Goal: Task Accomplishment & Management: Use online tool/utility

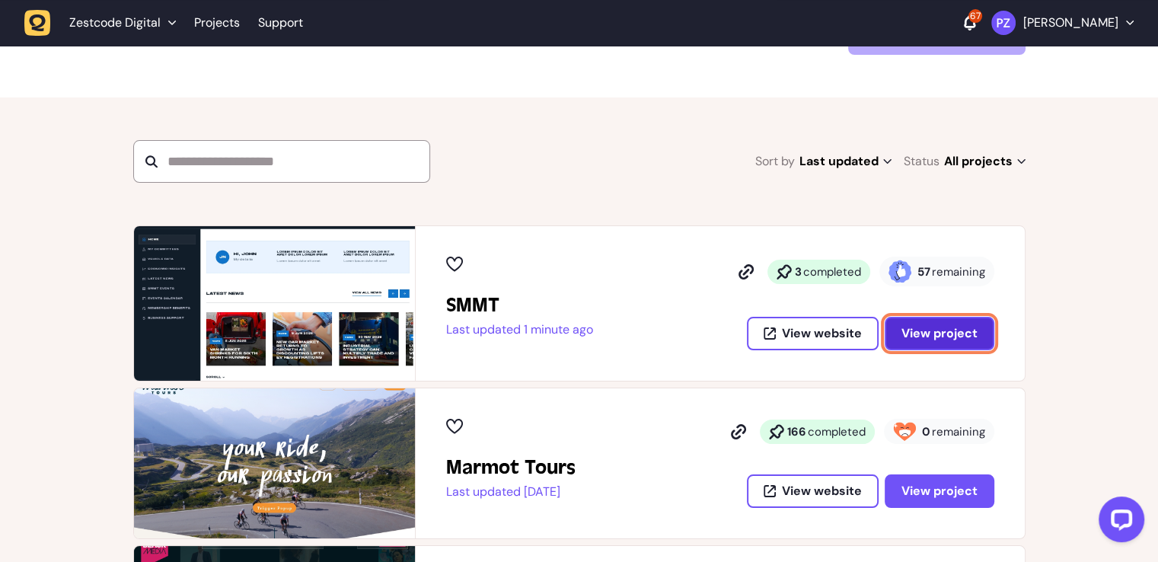
click at [934, 332] on span "View project" at bounding box center [939, 333] width 76 height 12
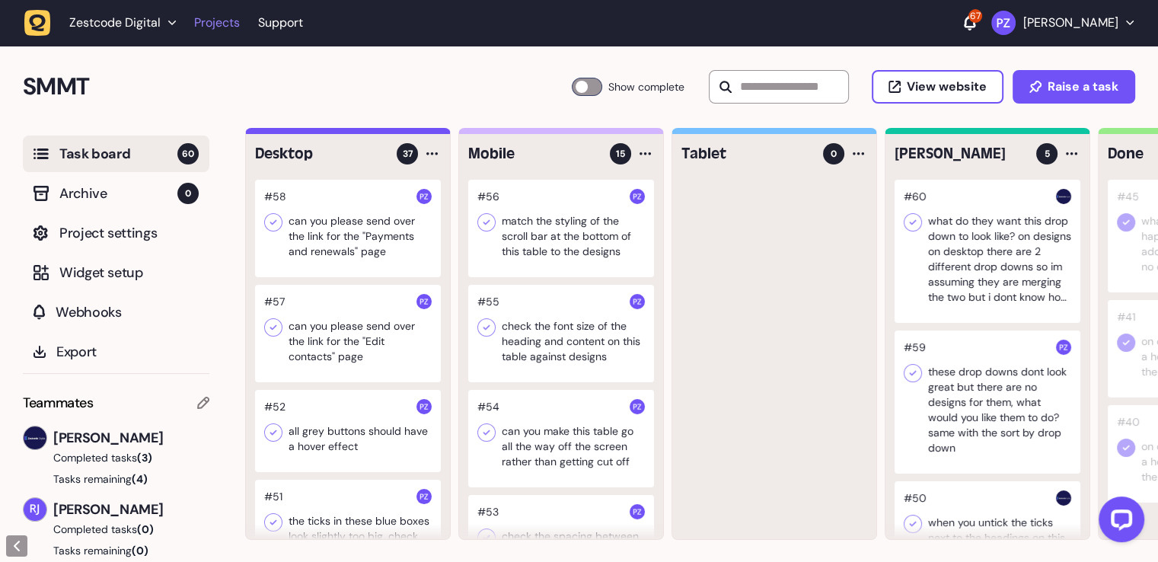
click at [222, 27] on link "Projects" at bounding box center [217, 22] width 46 height 27
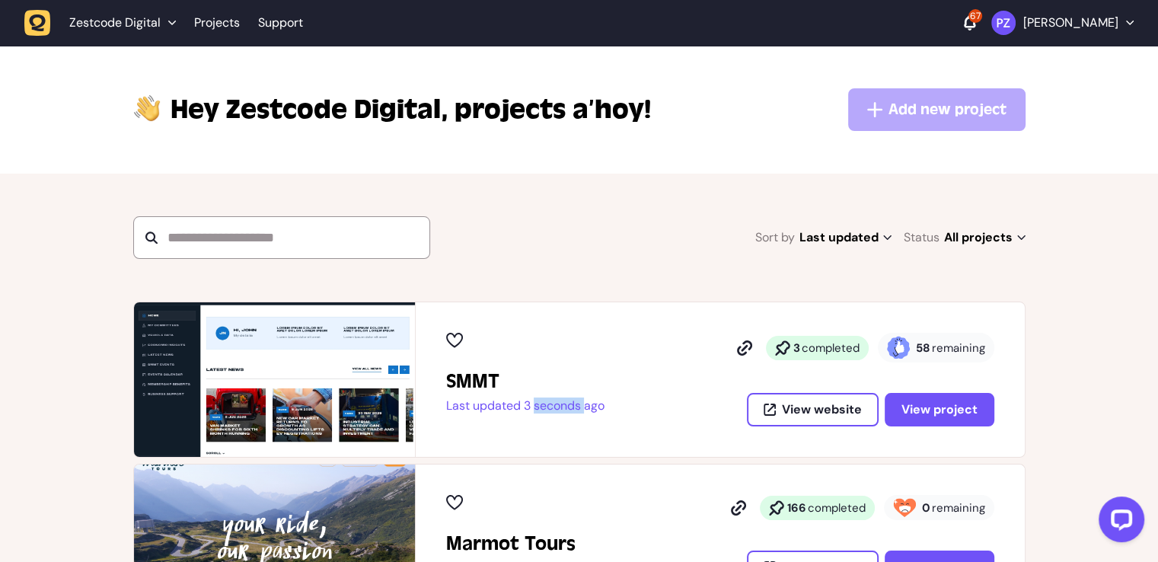
drag, startPoint x: 529, startPoint y: 407, endPoint x: 581, endPoint y: 407, distance: 51.8
click at [581, 407] on p "Last updated 3 seconds ago" at bounding box center [525, 405] width 158 height 15
click at [607, 407] on div "SMMT Last updated 3 seconds ago 3 completed 58 remaining View website View proj…" at bounding box center [720, 380] width 548 height 94
drag, startPoint x: 948, startPoint y: 350, endPoint x: 922, endPoint y: 351, distance: 25.1
click at [922, 351] on p "58 remaining" at bounding box center [950, 347] width 69 height 15
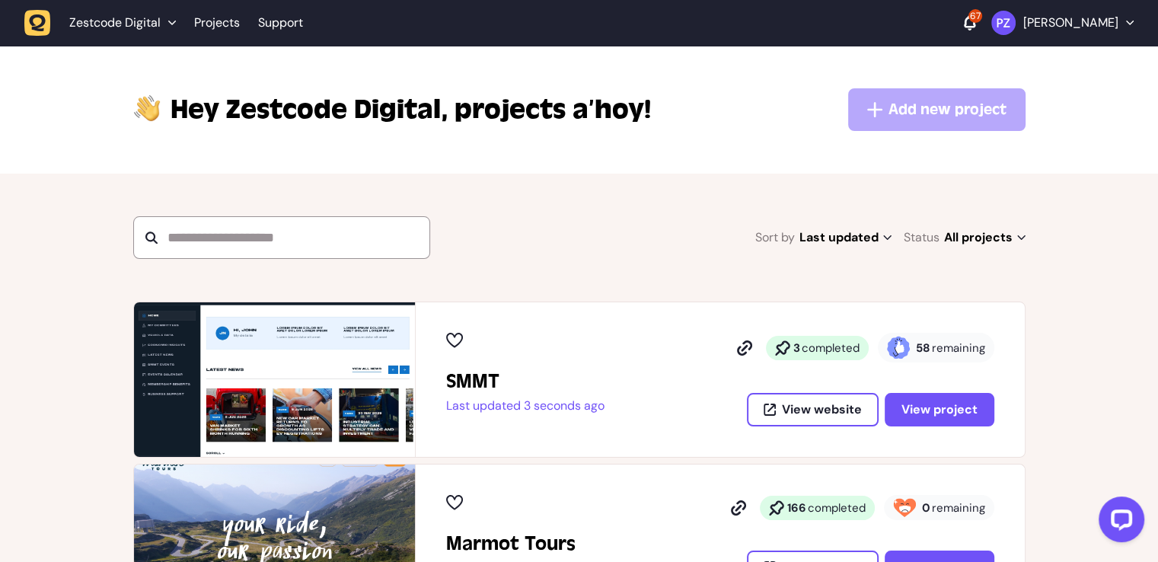
click at [928, 362] on div "3 completed 58 remaining View website View project" at bounding box center [857, 380] width 274 height 94
click at [951, 406] on span "View project" at bounding box center [939, 409] width 76 height 12
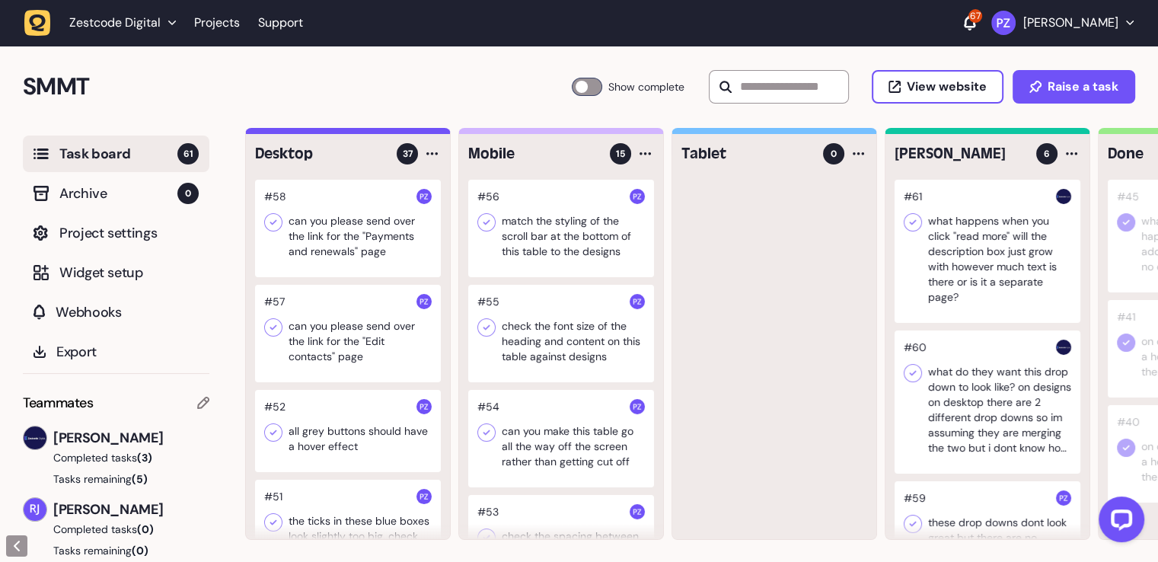
click at [304, 217] on div at bounding box center [348, 228] width 186 height 97
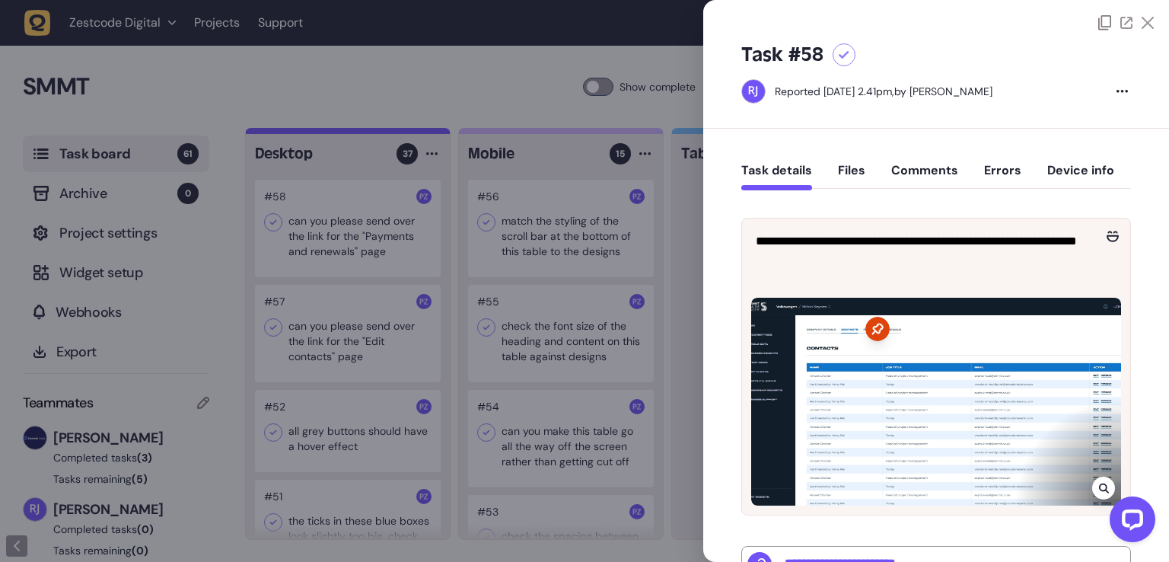
scroll to position [304, 0]
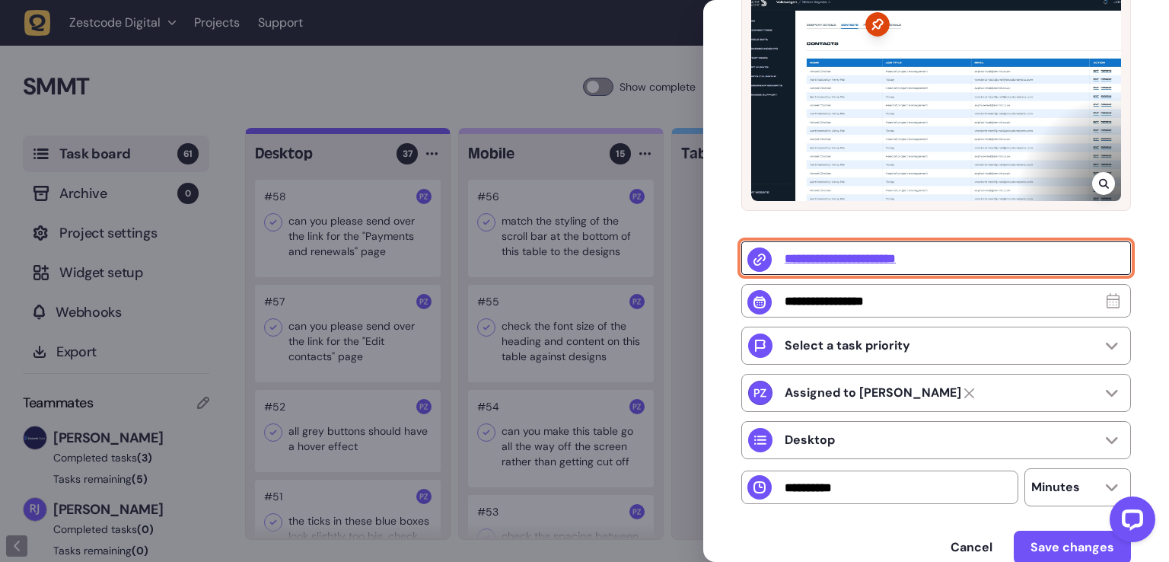
click at [900, 261] on input "**********" at bounding box center [936, 257] width 390 height 33
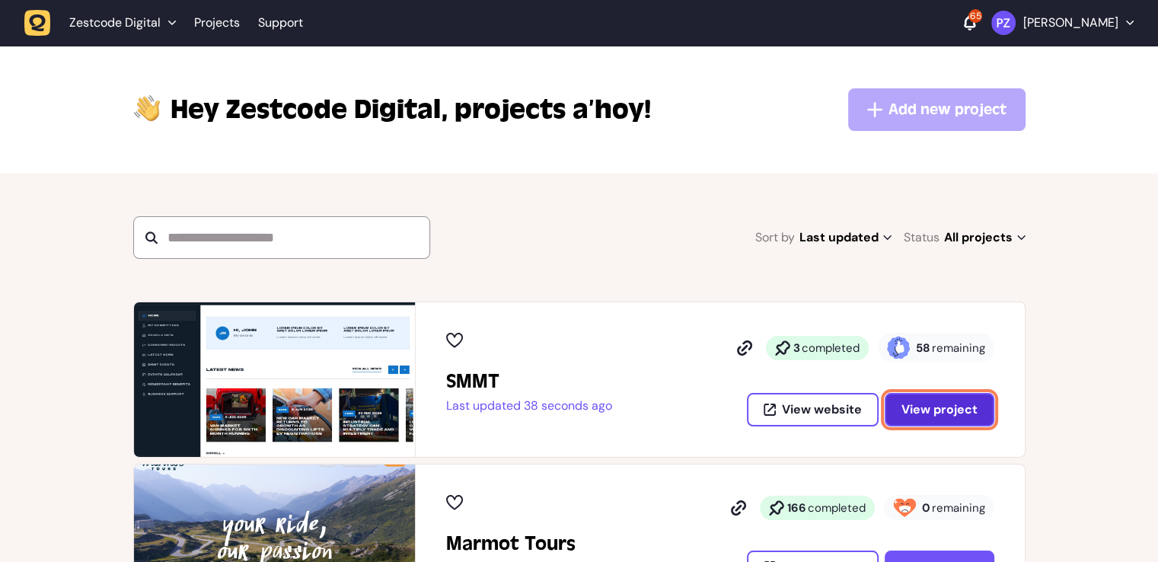
click at [910, 403] on span "View project" at bounding box center [939, 409] width 76 height 12
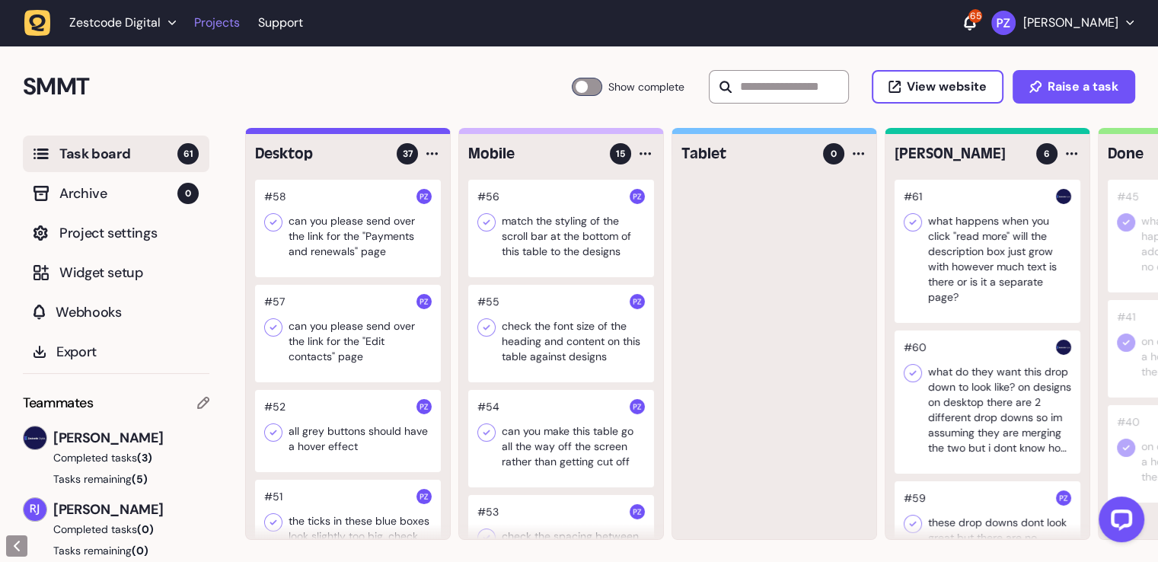
click at [217, 25] on link "Projects" at bounding box center [217, 22] width 46 height 27
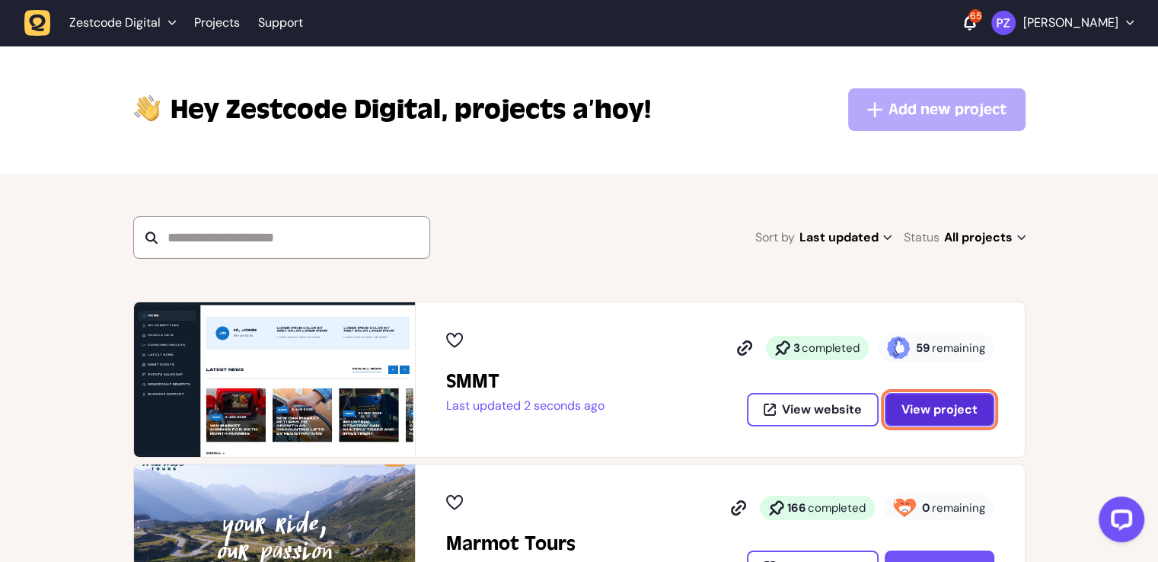
click at [929, 406] on span "View project" at bounding box center [939, 409] width 76 height 12
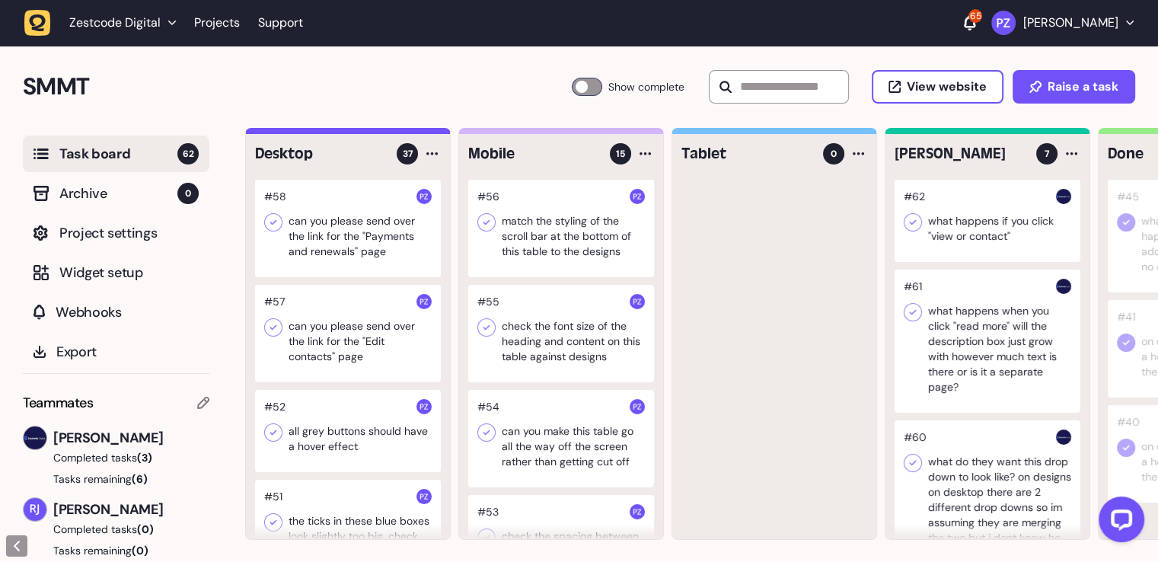
click at [364, 226] on div at bounding box center [348, 228] width 186 height 97
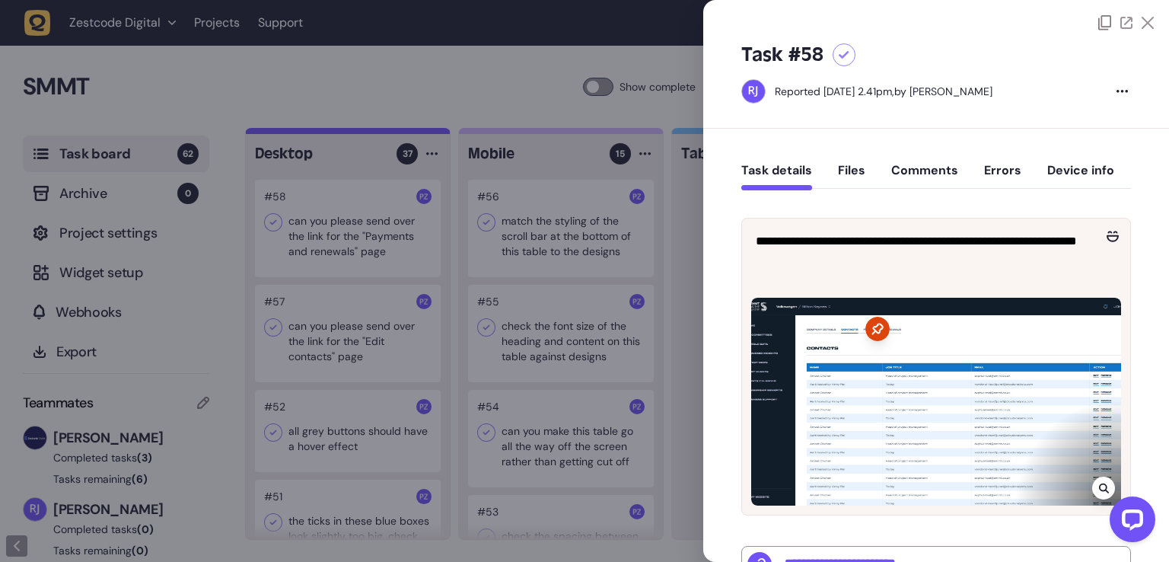
click at [444, 244] on div at bounding box center [584, 281] width 1169 height 562
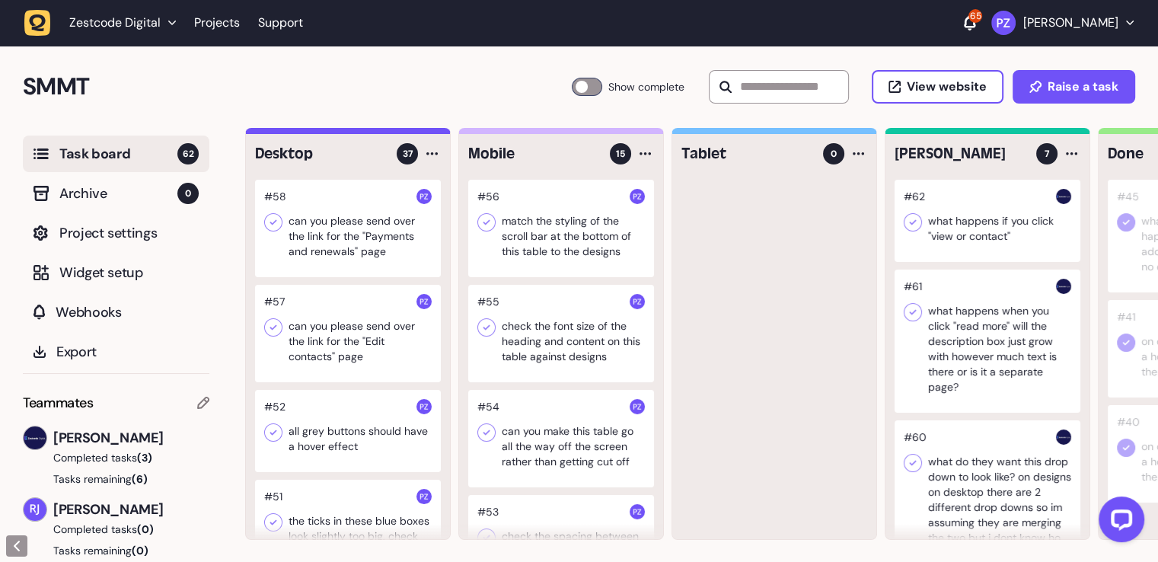
click at [325, 238] on div at bounding box center [348, 228] width 186 height 97
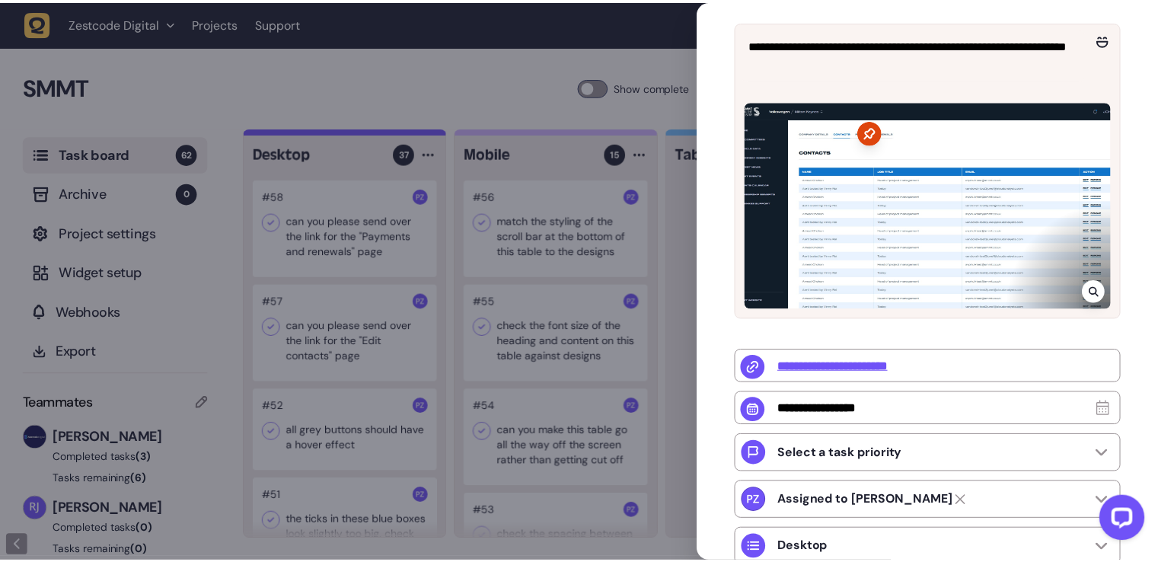
scroll to position [304, 0]
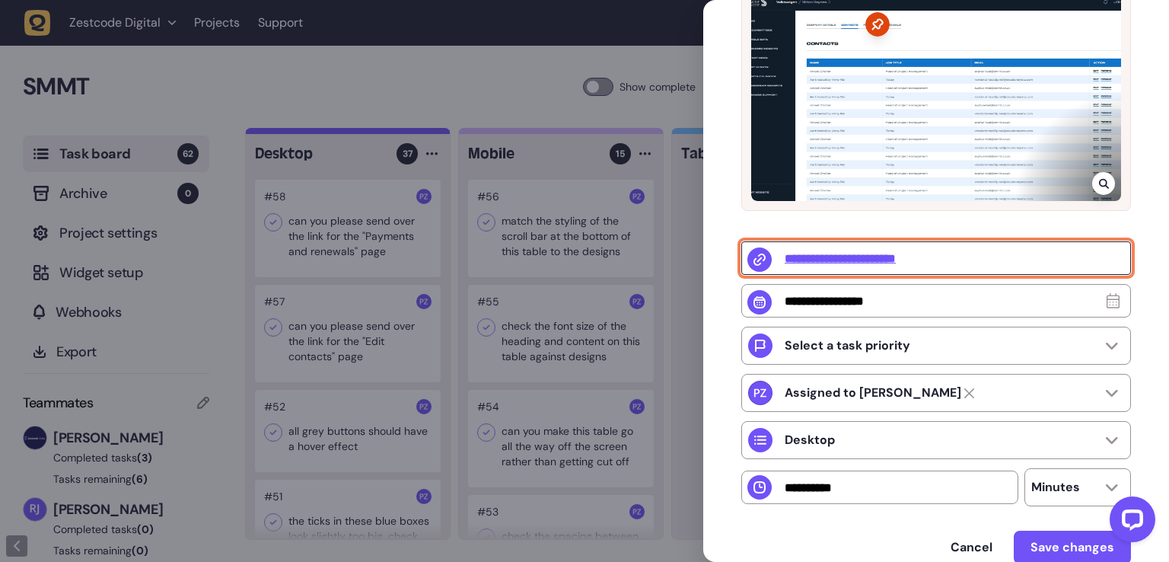
click at [877, 264] on input "**********" at bounding box center [936, 257] width 390 height 33
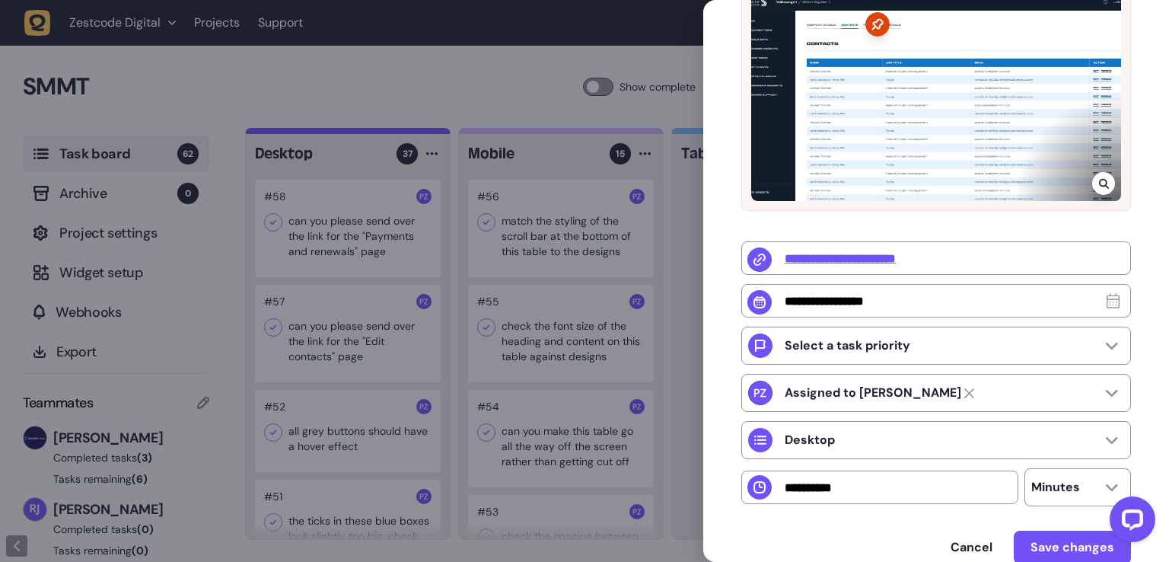
click at [578, 202] on div at bounding box center [584, 281] width 1169 height 562
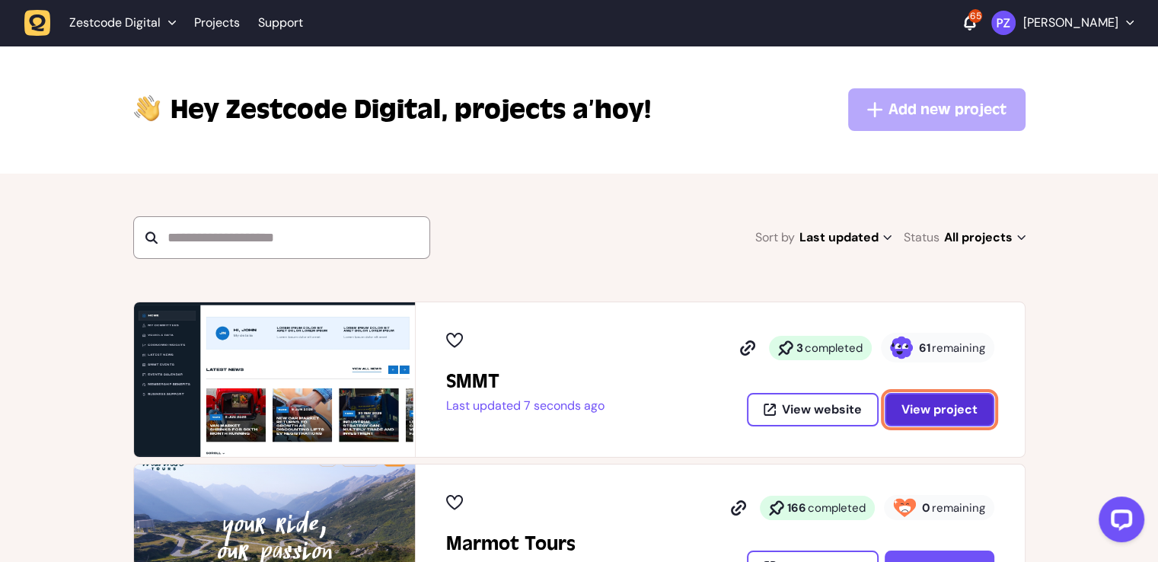
click at [935, 406] on span "View project" at bounding box center [939, 409] width 76 height 12
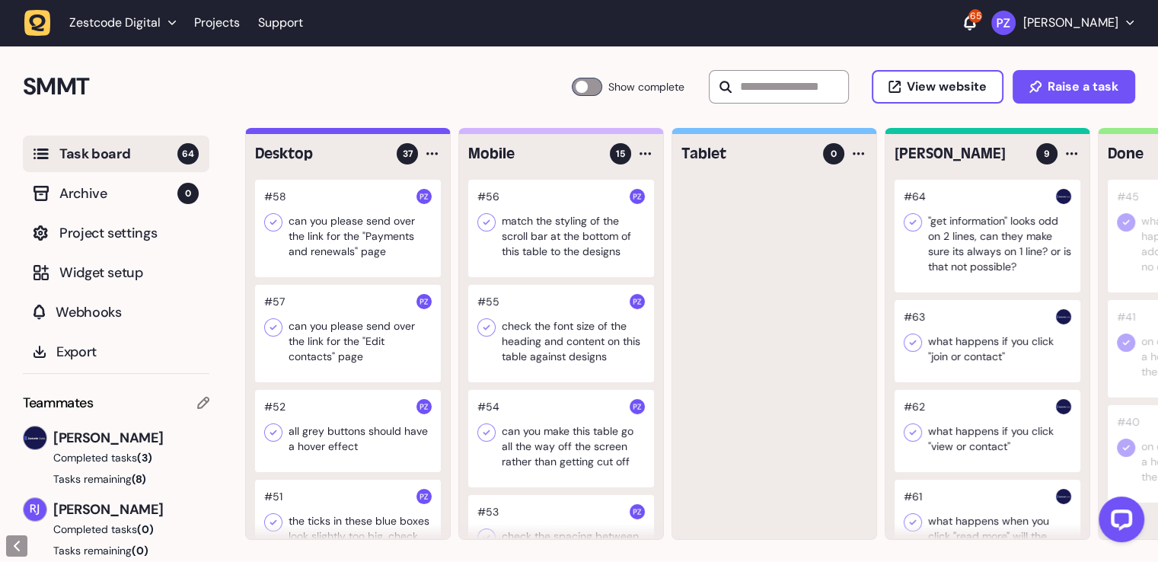
click at [967, 241] on div at bounding box center [987, 236] width 186 height 113
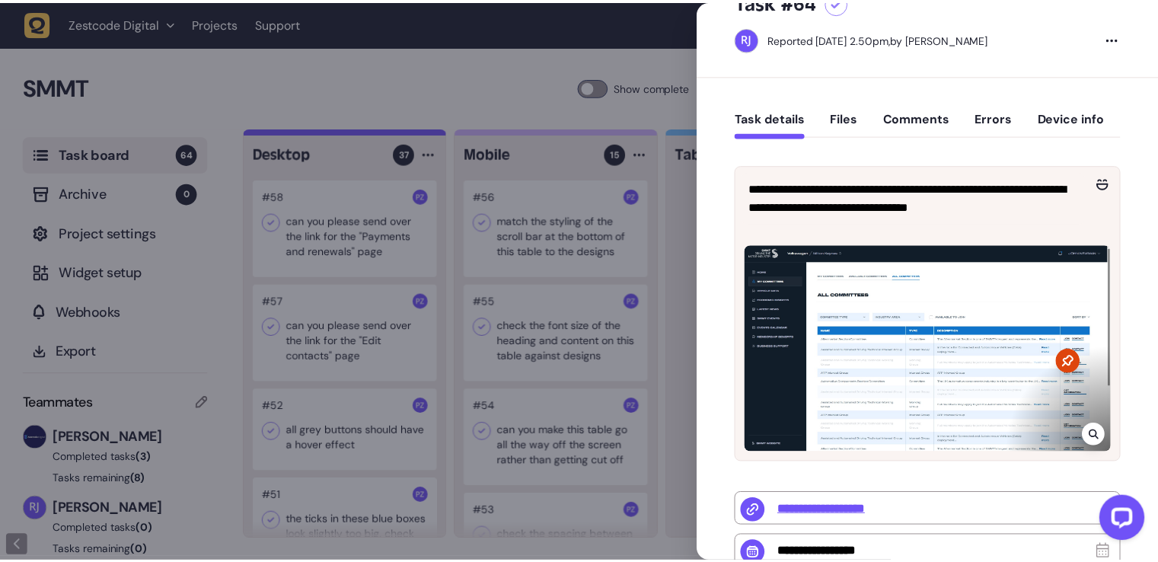
scroll to position [228, 0]
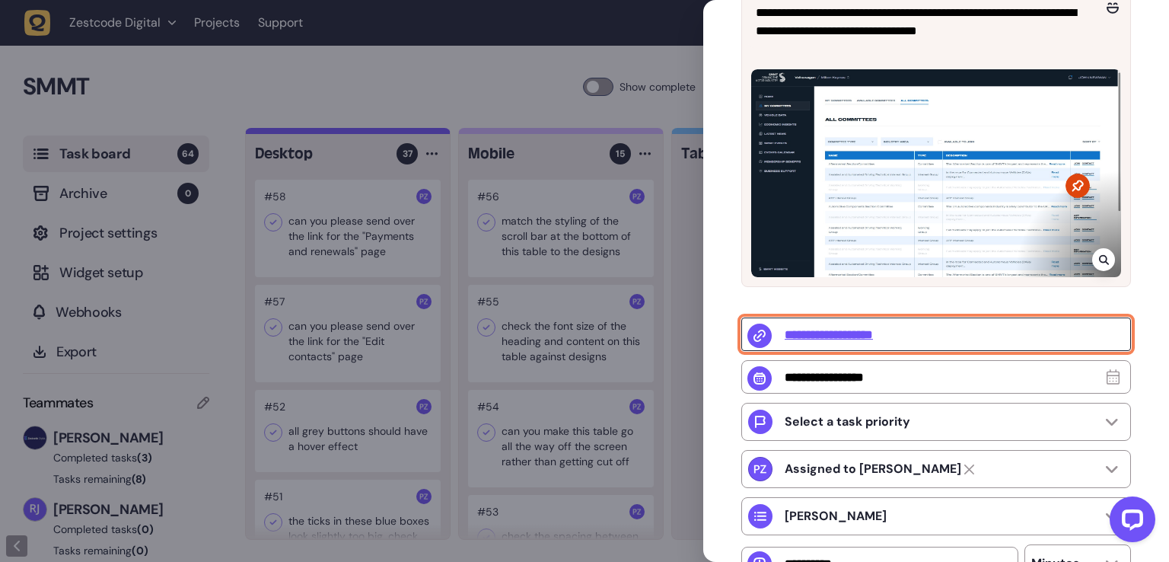
click at [877, 339] on input "**********" at bounding box center [936, 333] width 390 height 33
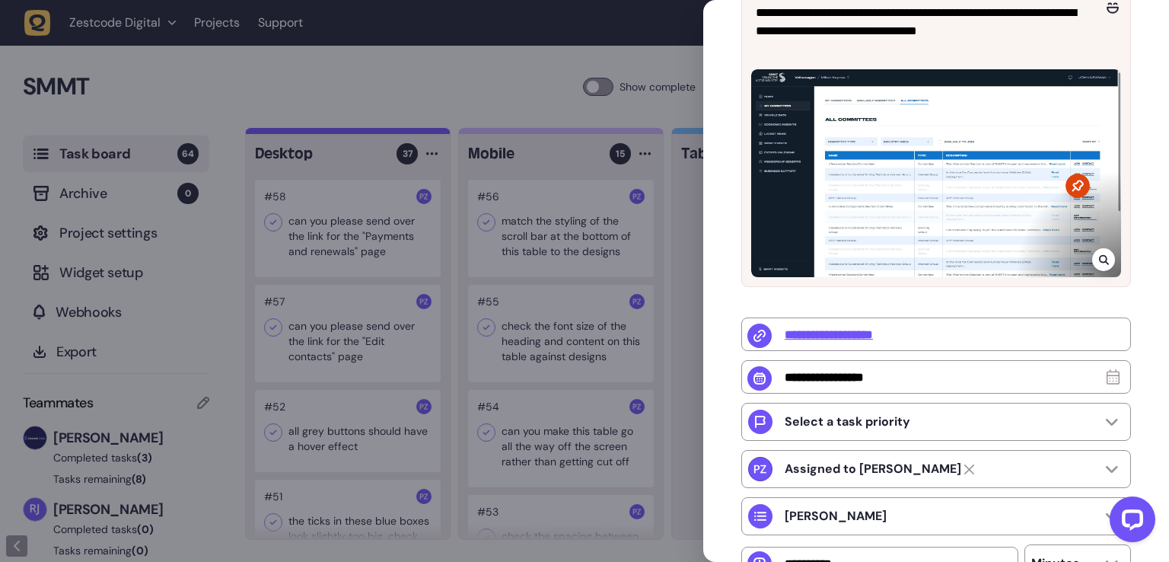
click at [614, 232] on div at bounding box center [584, 281] width 1169 height 562
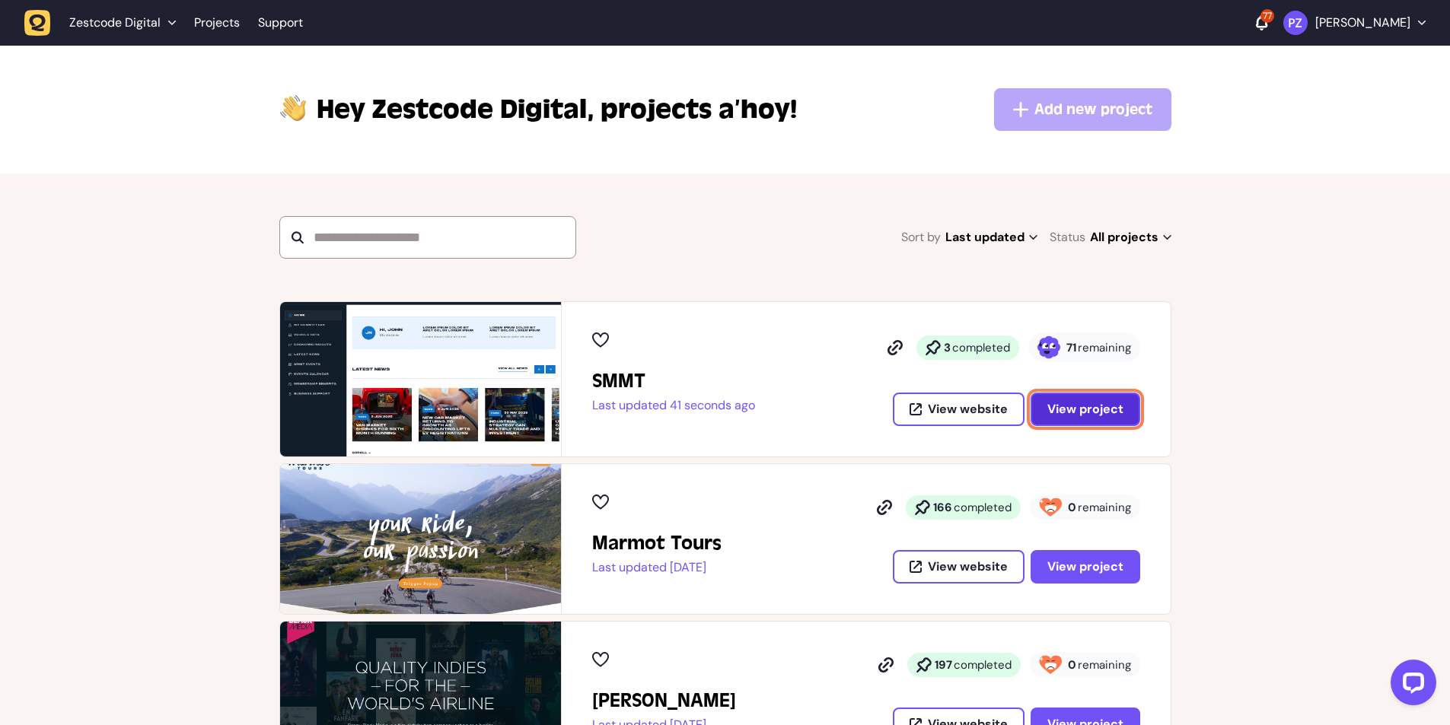
click at [1088, 398] on button "View project" at bounding box center [1085, 409] width 110 height 33
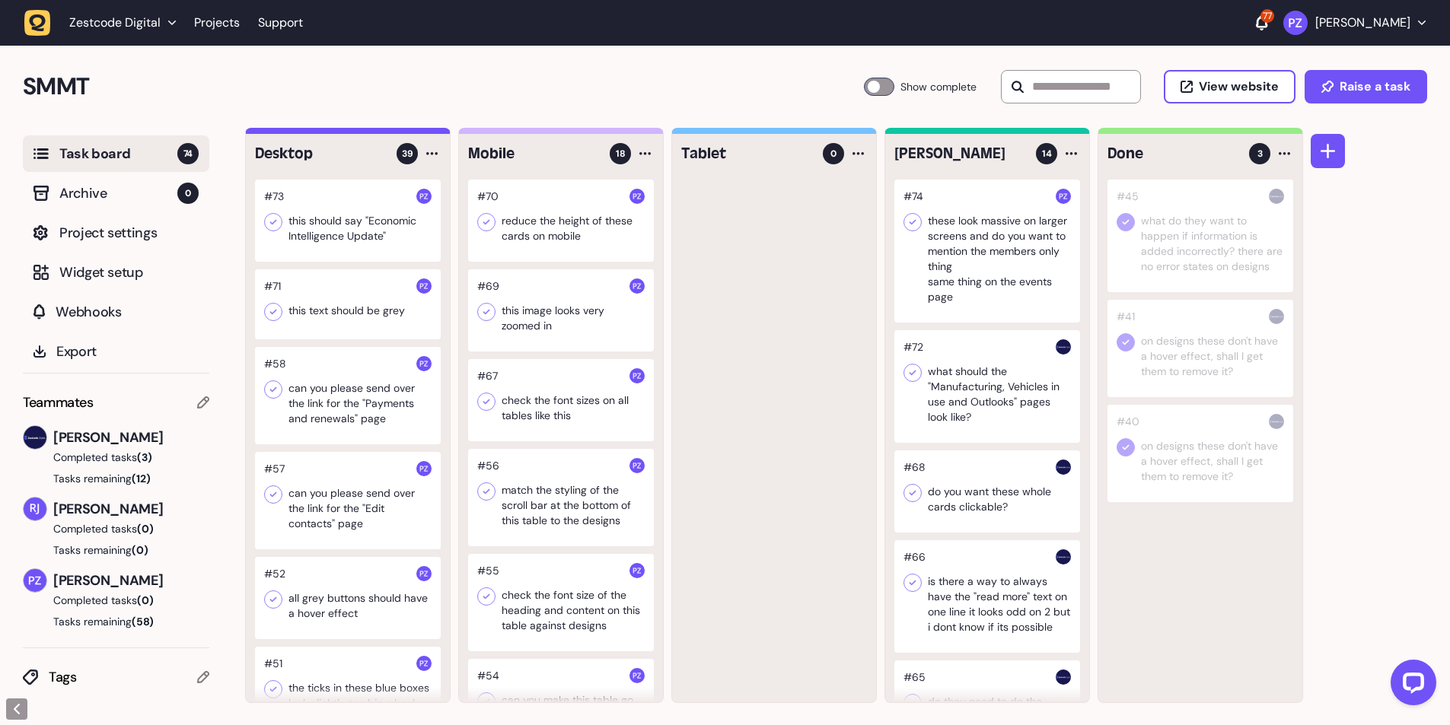
click at [367, 311] on div at bounding box center [348, 304] width 186 height 70
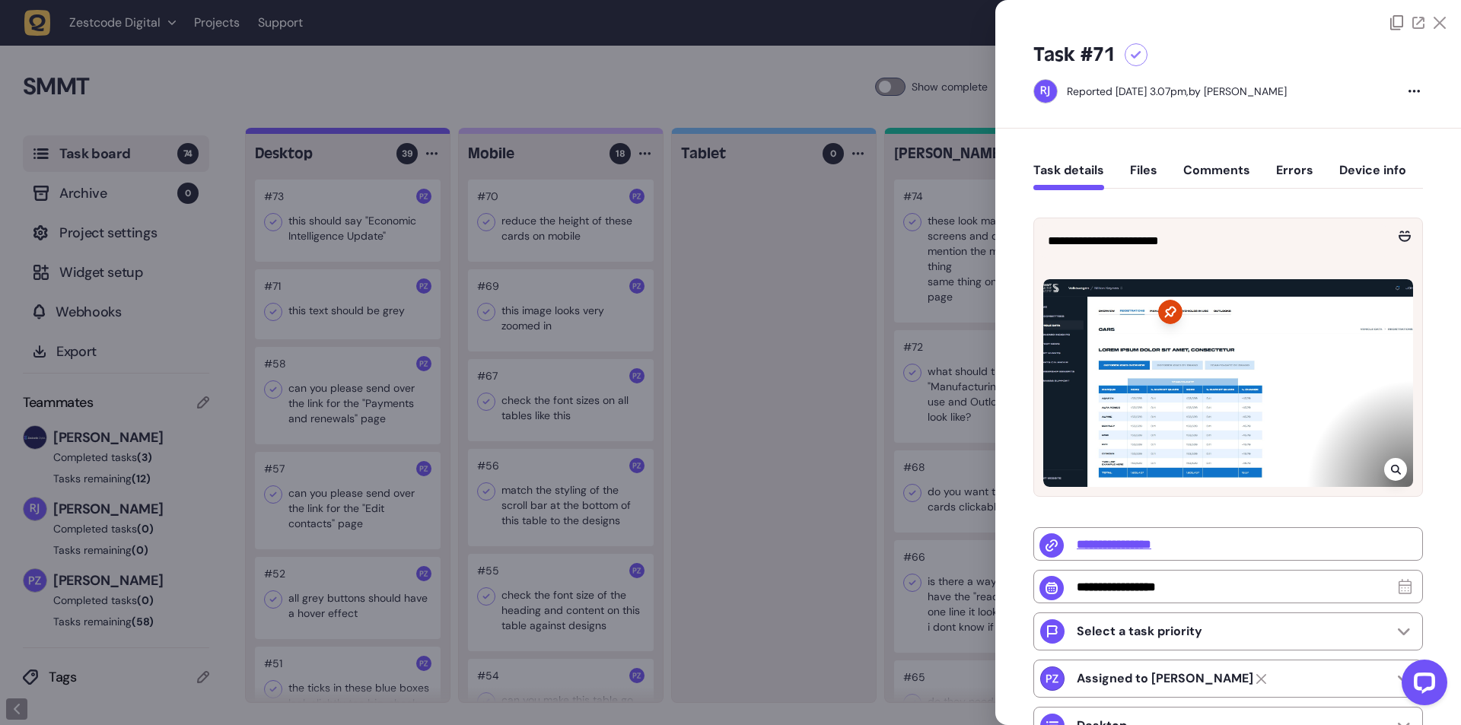
click at [766, 370] on div at bounding box center [730, 362] width 1461 height 725
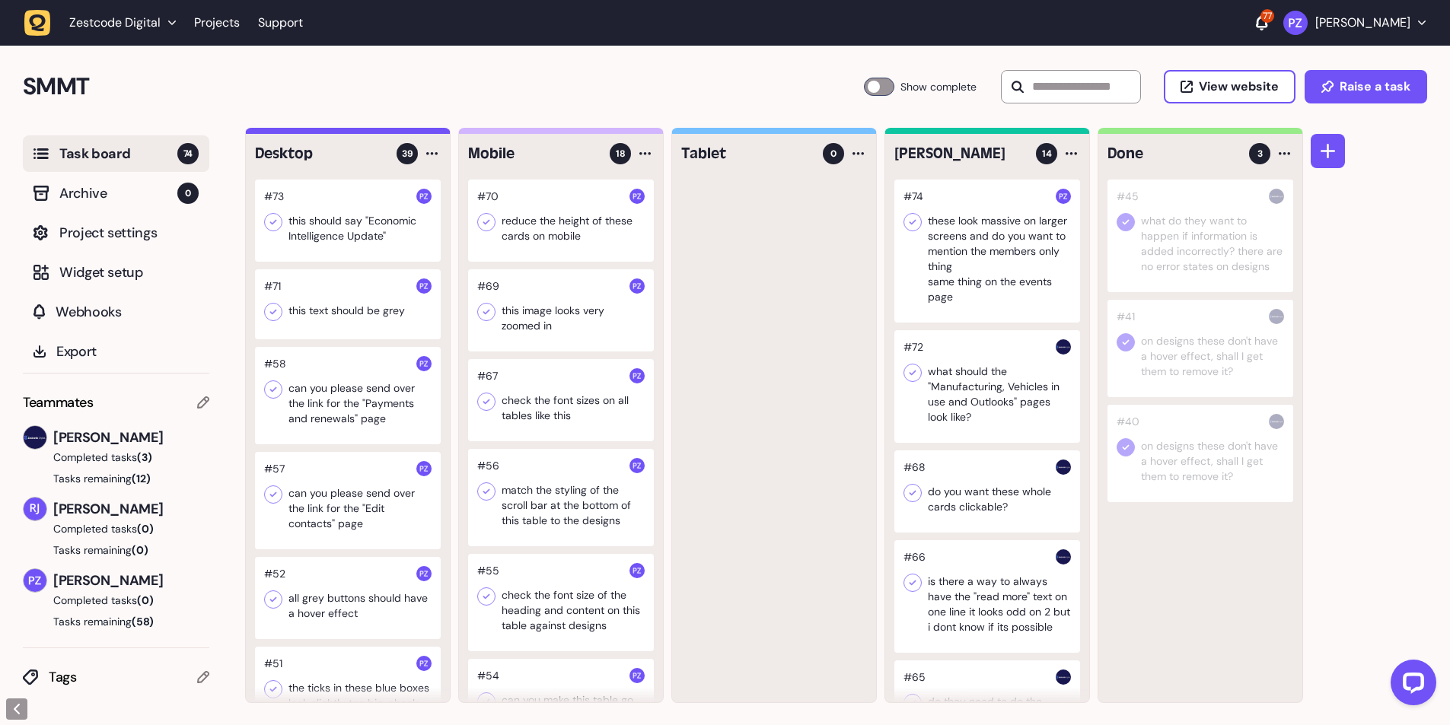
click at [114, 438] on span "[PERSON_NAME]" at bounding box center [131, 437] width 156 height 21
click at [82, 436] on span "[PERSON_NAME]" at bounding box center [131, 437] width 156 height 21
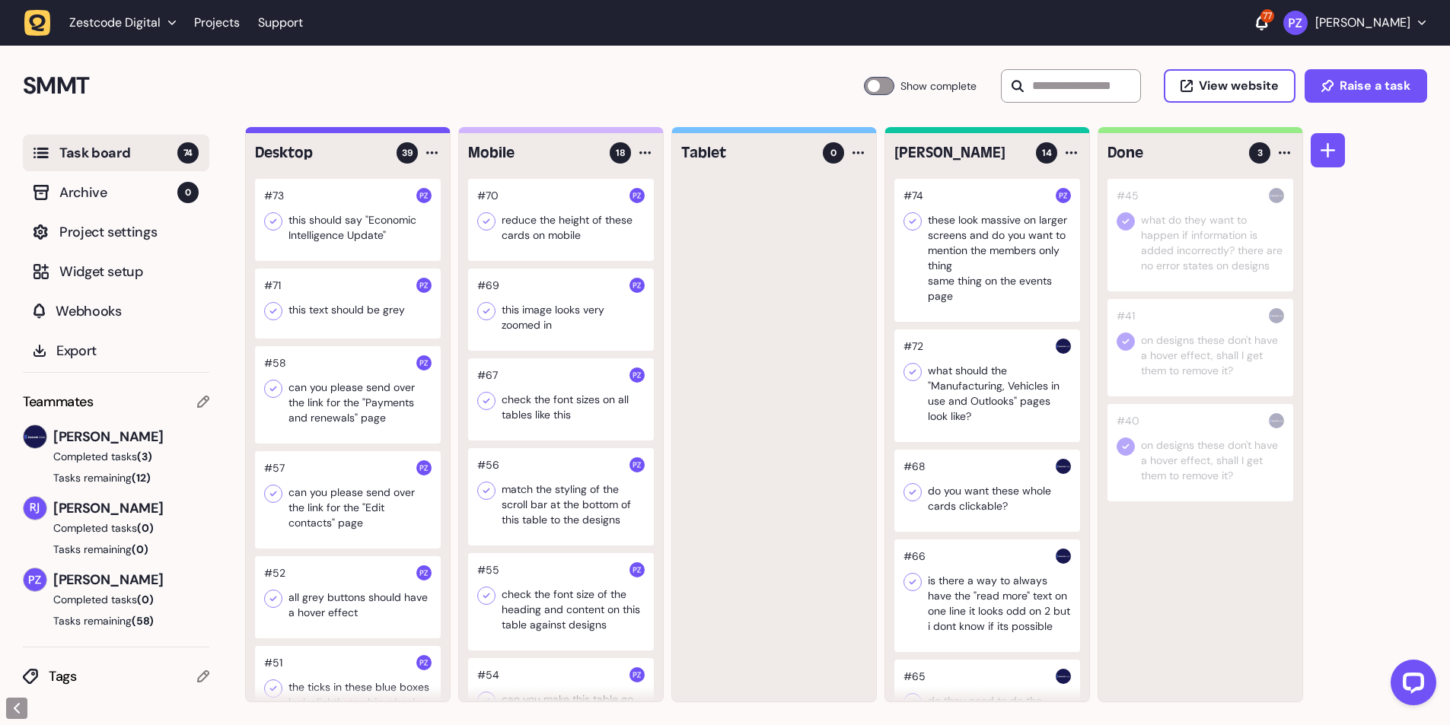
click at [68, 505] on span "[PERSON_NAME]" at bounding box center [131, 508] width 156 height 21
click at [66, 505] on span "[PERSON_NAME]" at bounding box center [131, 508] width 156 height 21
click at [216, 12] on link "Projects" at bounding box center [217, 22] width 46 height 27
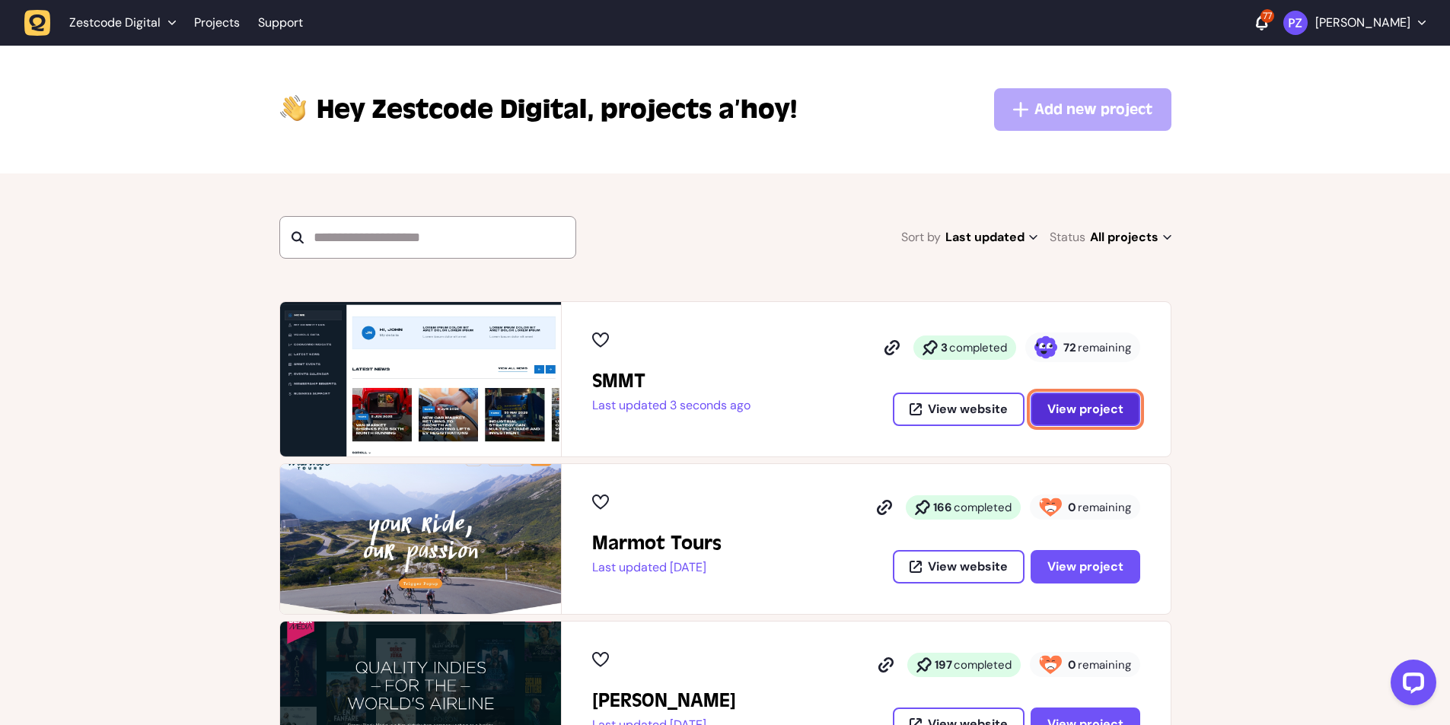
click at [1102, 408] on span "View project" at bounding box center [1085, 409] width 76 height 12
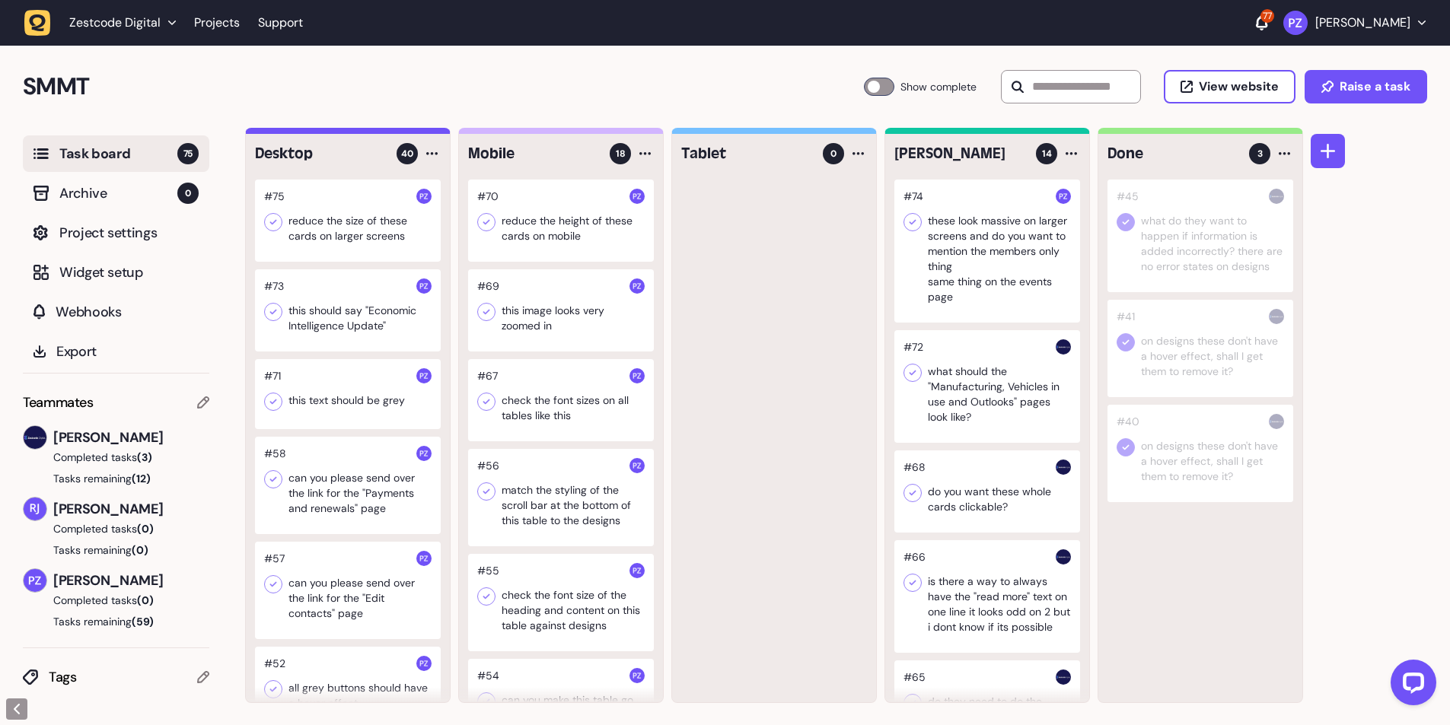
click at [312, 225] on div at bounding box center [348, 221] width 186 height 82
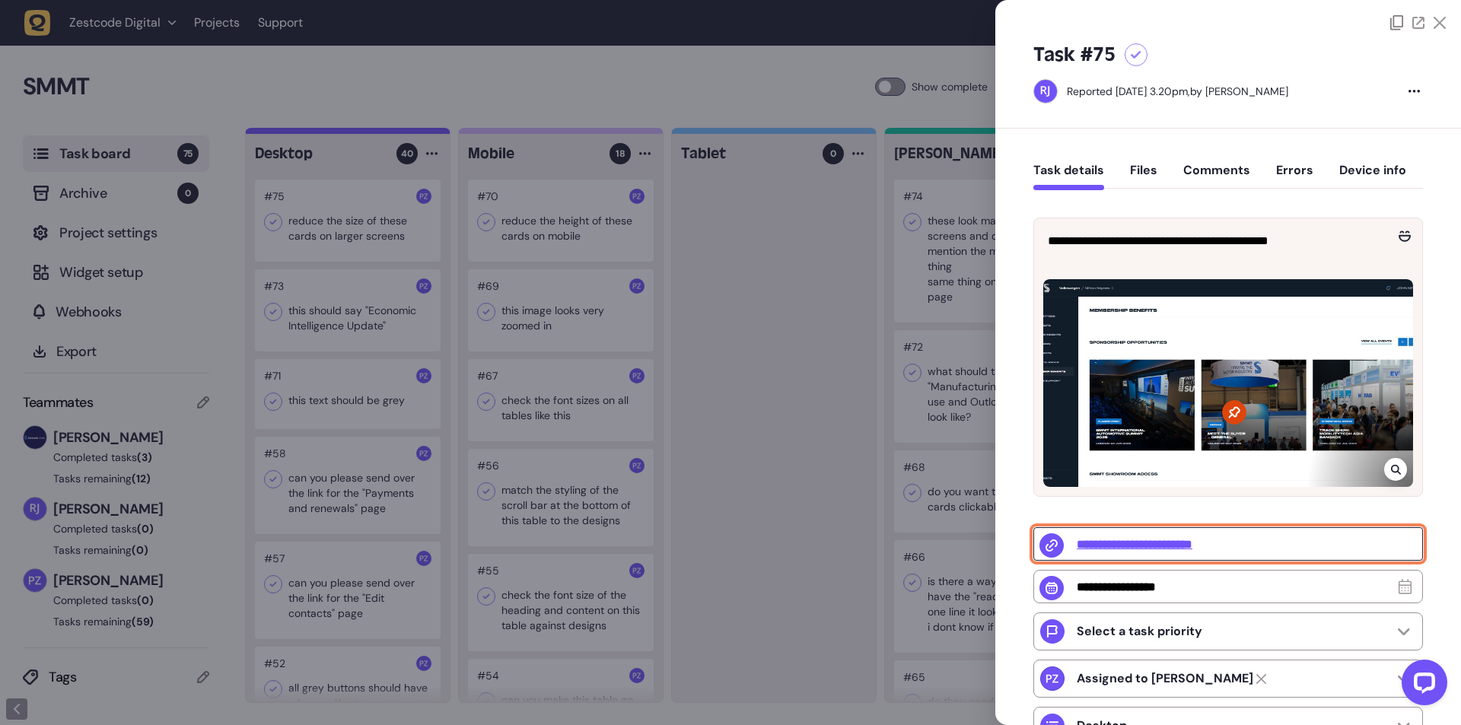
click at [1102, 546] on input "**********" at bounding box center [1229, 543] width 390 height 33
